Goal: Check status

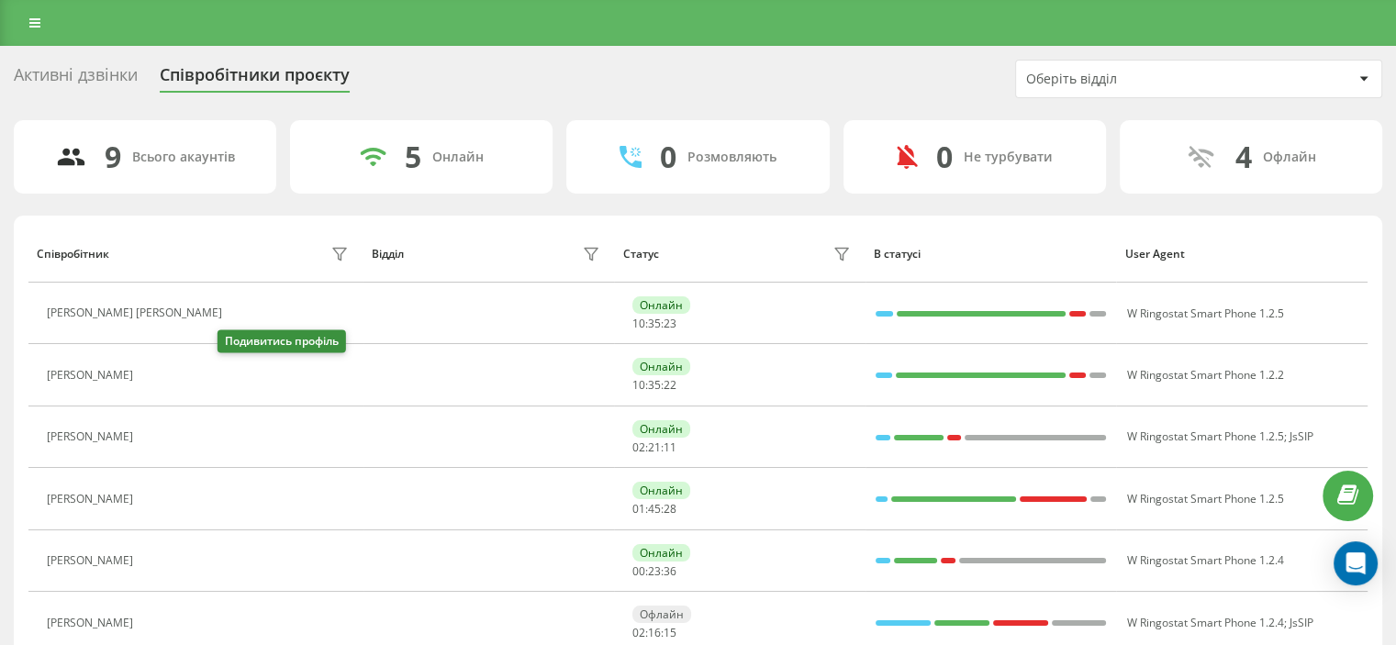
click at [161, 370] on icon at bounding box center [153, 375] width 15 height 15
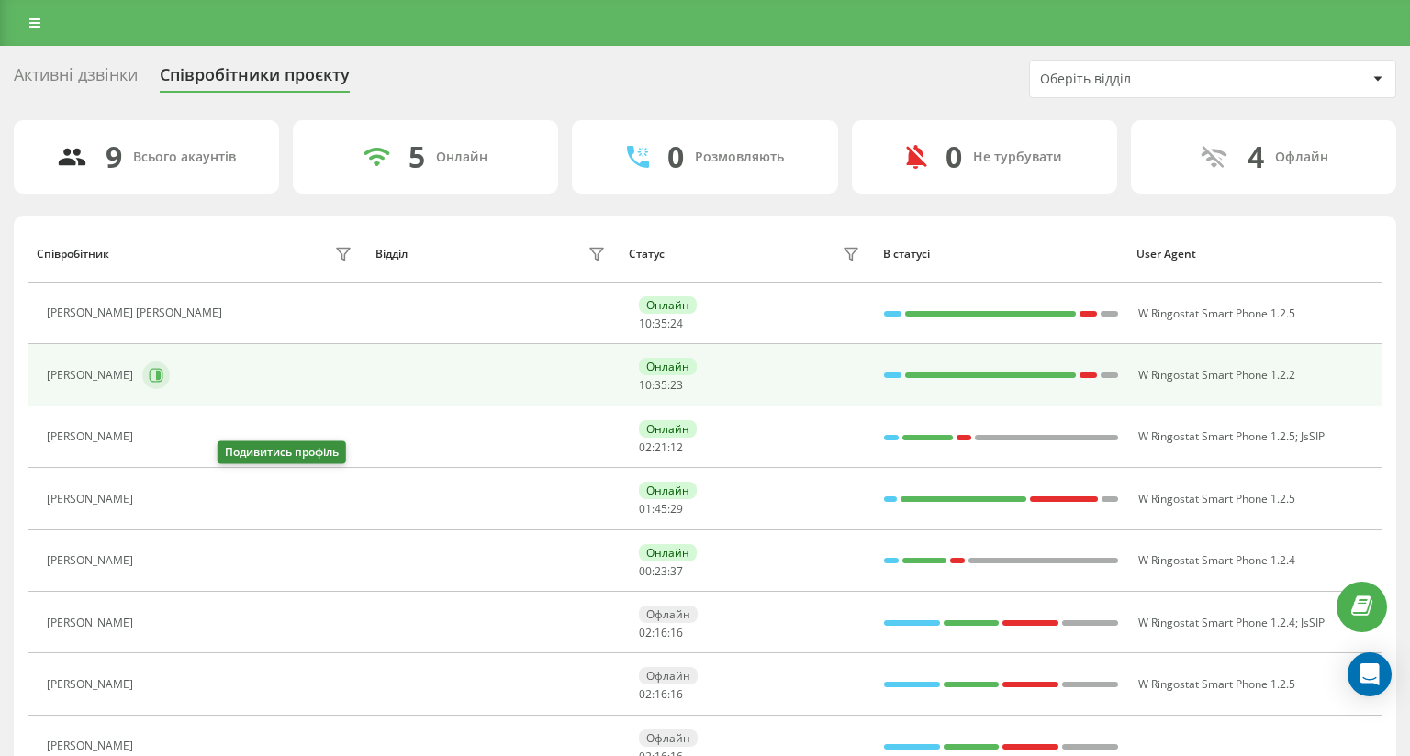
click at [170, 368] on button at bounding box center [156, 376] width 28 height 28
click at [161, 374] on icon at bounding box center [158, 375] width 5 height 9
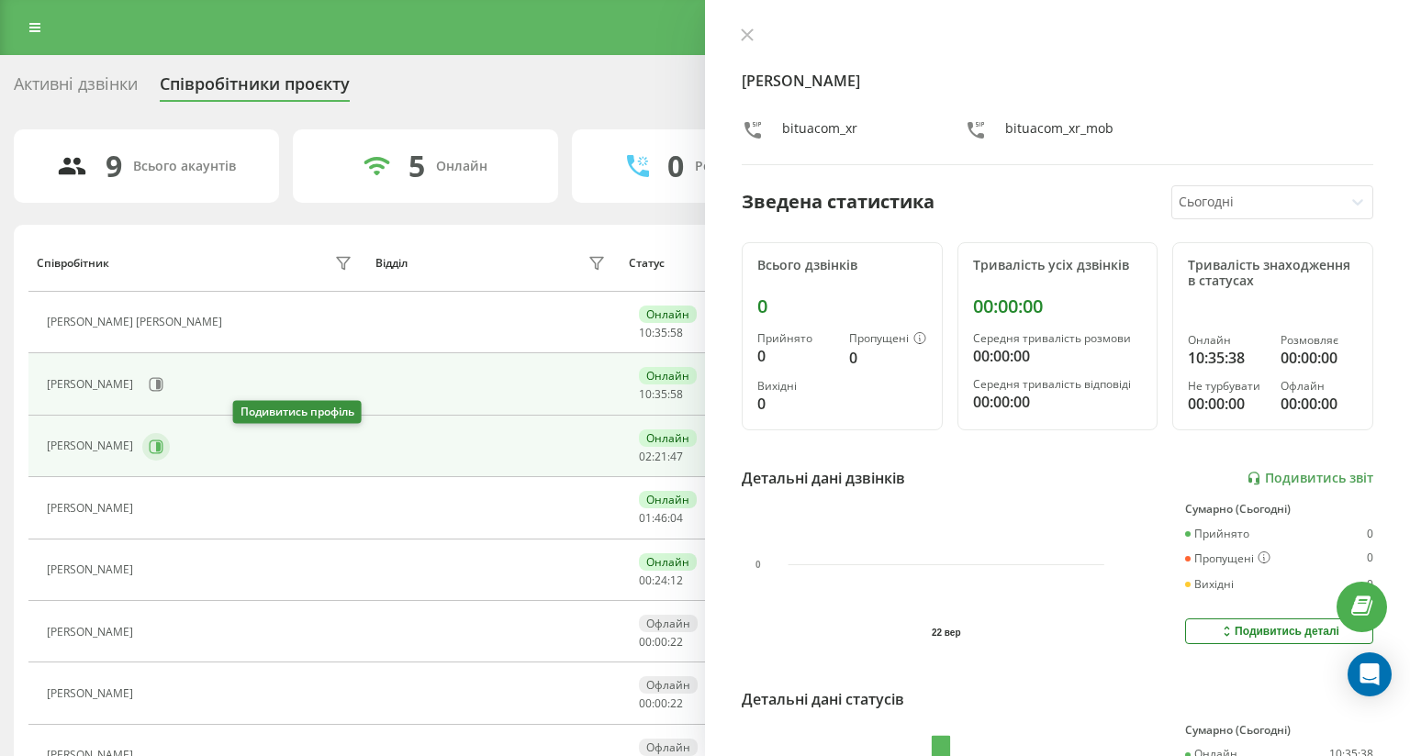
click at [163, 440] on icon at bounding box center [157, 447] width 14 height 14
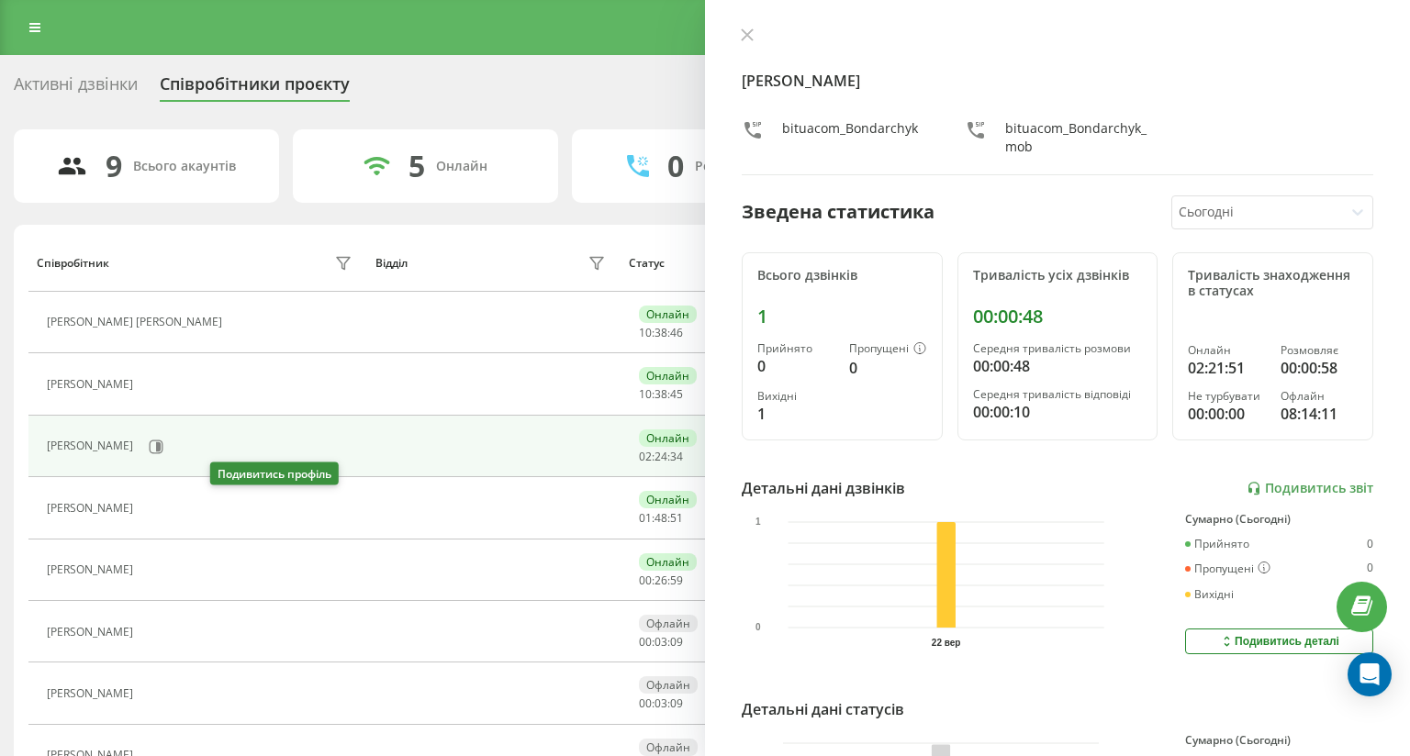
click at [161, 509] on icon at bounding box center [154, 509] width 14 height 14
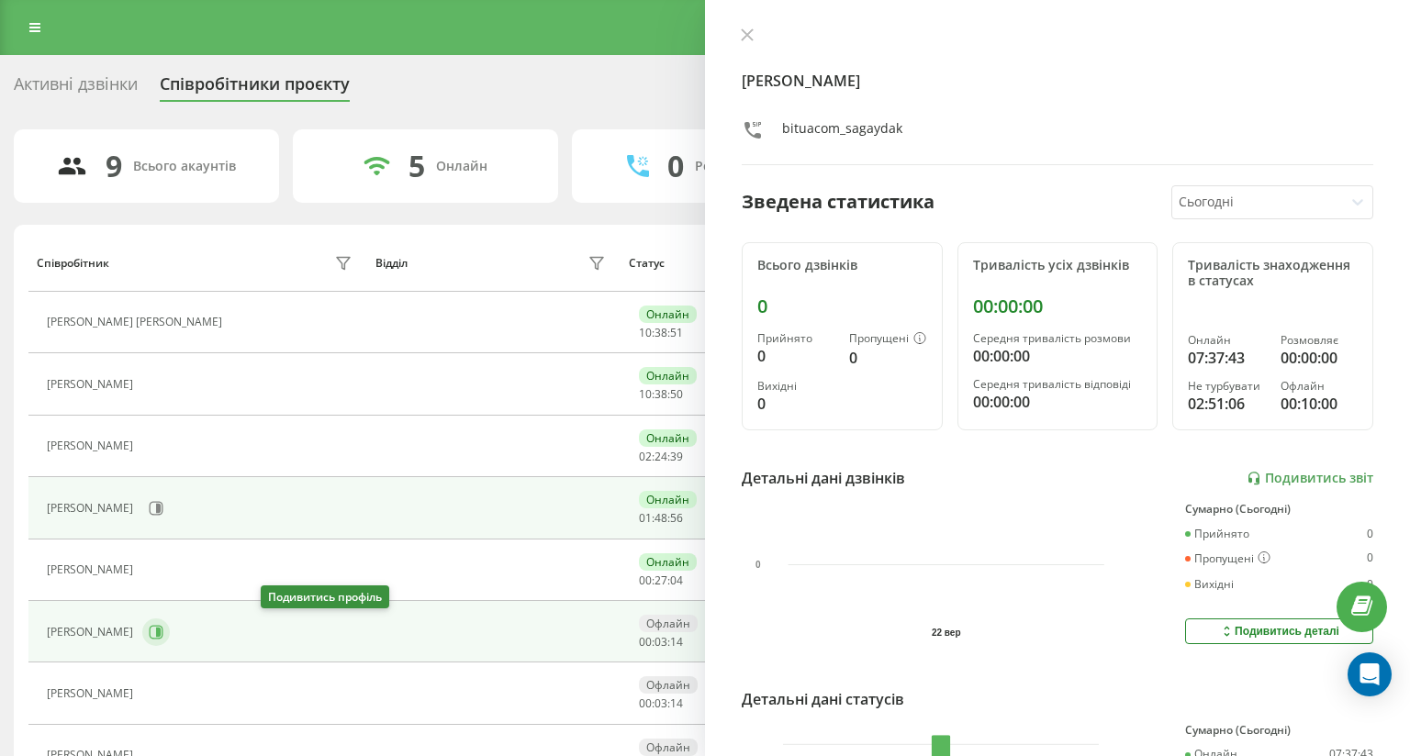
click at [170, 619] on button at bounding box center [156, 633] width 28 height 28
